Goal: Task Accomplishment & Management: Manage account settings

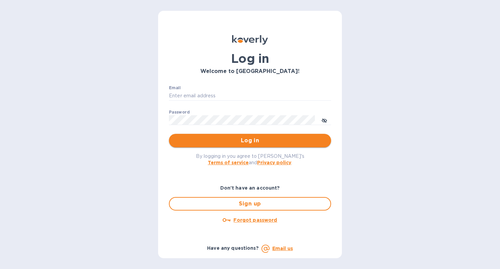
type input "[PERSON_NAME][EMAIL_ADDRESS][DOMAIN_NAME]"
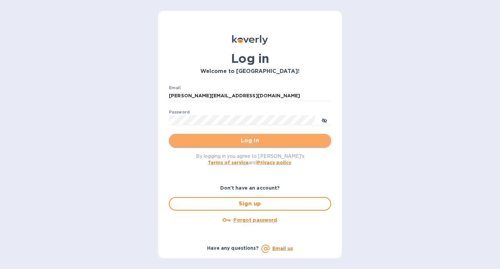
click at [213, 138] on span "Log in" at bounding box center [249, 140] width 151 height 8
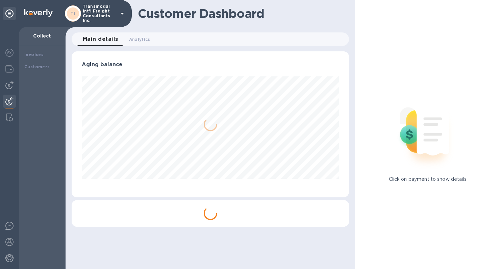
scroll to position [146, 277]
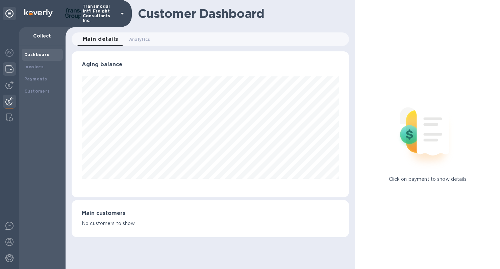
click at [10, 65] on img at bounding box center [9, 69] width 8 height 8
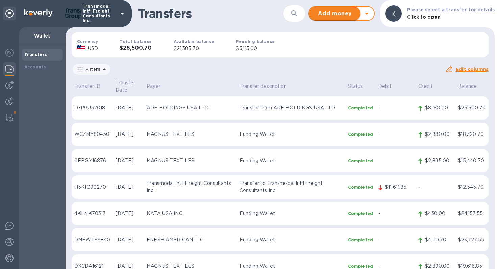
click at [355, 14] on span "Add money" at bounding box center [334, 13] width 41 height 8
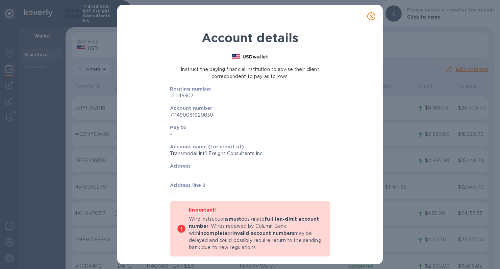
click at [371, 17] on icon "close" at bounding box center [371, 16] width 7 height 7
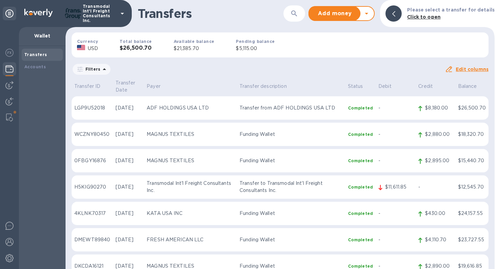
click at [370, 11] on icon at bounding box center [366, 13] width 8 height 8
click at [344, 44] on b "Withdraw money" at bounding box center [342, 44] width 44 height 5
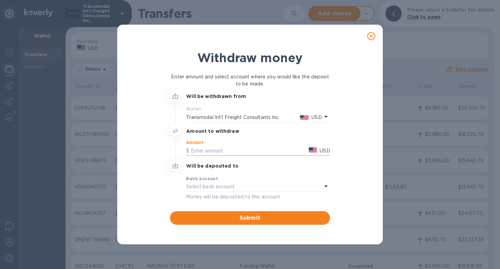
click at [206, 151] on input "text" at bounding box center [246, 150] width 120 height 10
type input "21,385.70"
click at [203, 181] on div "Bank account" at bounding box center [257, 178] width 143 height 7
click at [203, 185] on p "Select bank account" at bounding box center [210, 186] width 48 height 7
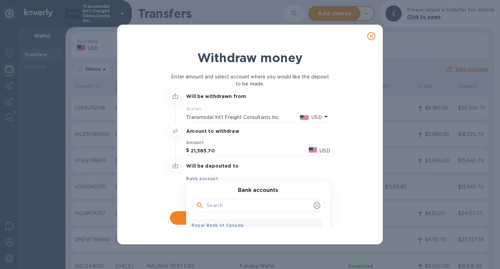
click at [203, 223] on b "Royal Bank of Canada" at bounding box center [217, 224] width 52 height 5
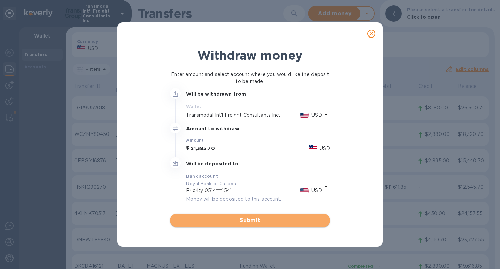
click at [213, 220] on span "Submit" at bounding box center [249, 220] width 149 height 8
